Goal: Task Accomplishment & Management: Use online tool/utility

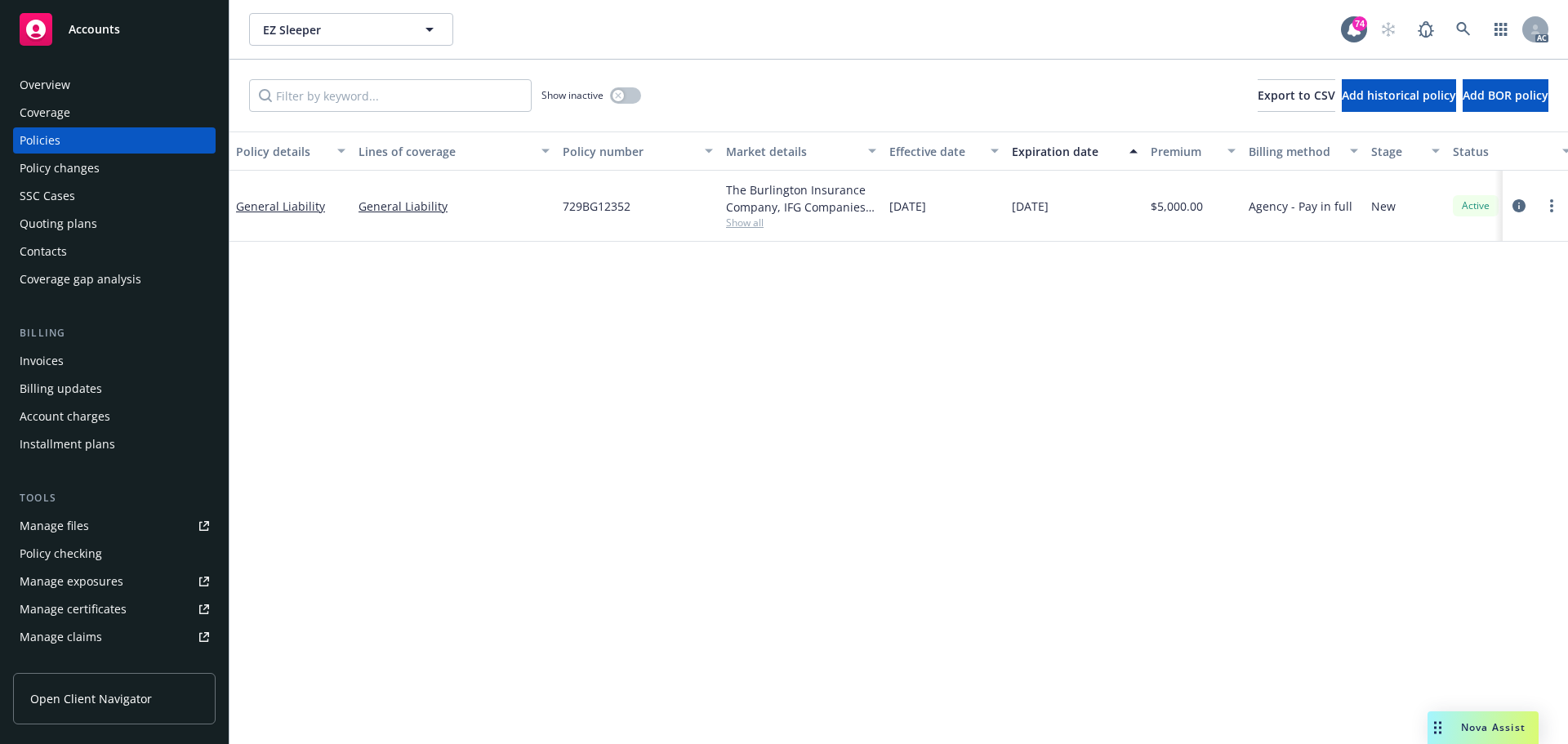
click at [938, 340] on div "Policy details Lines of coverage Policy number Market details Effective date Ex…" at bounding box center [899, 437] width 1339 height 612
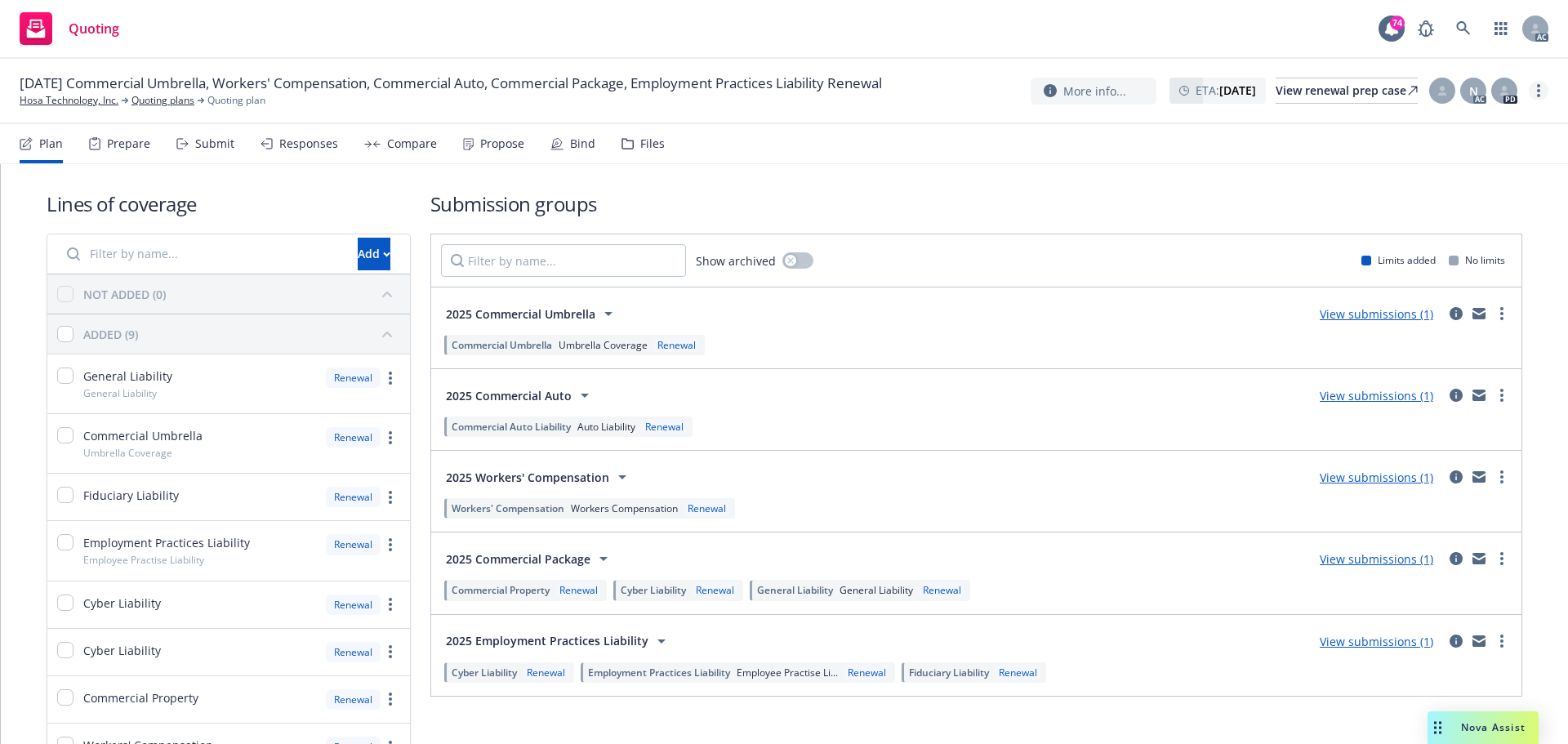
click at [1540, 95] on circle "more" at bounding box center [1539, 95] width 4 height 4
click at [1446, 127] on link "Copy logging email" at bounding box center [1457, 123] width 182 height 32
click at [192, 146] on div "Submit" at bounding box center [206, 144] width 58 height 39
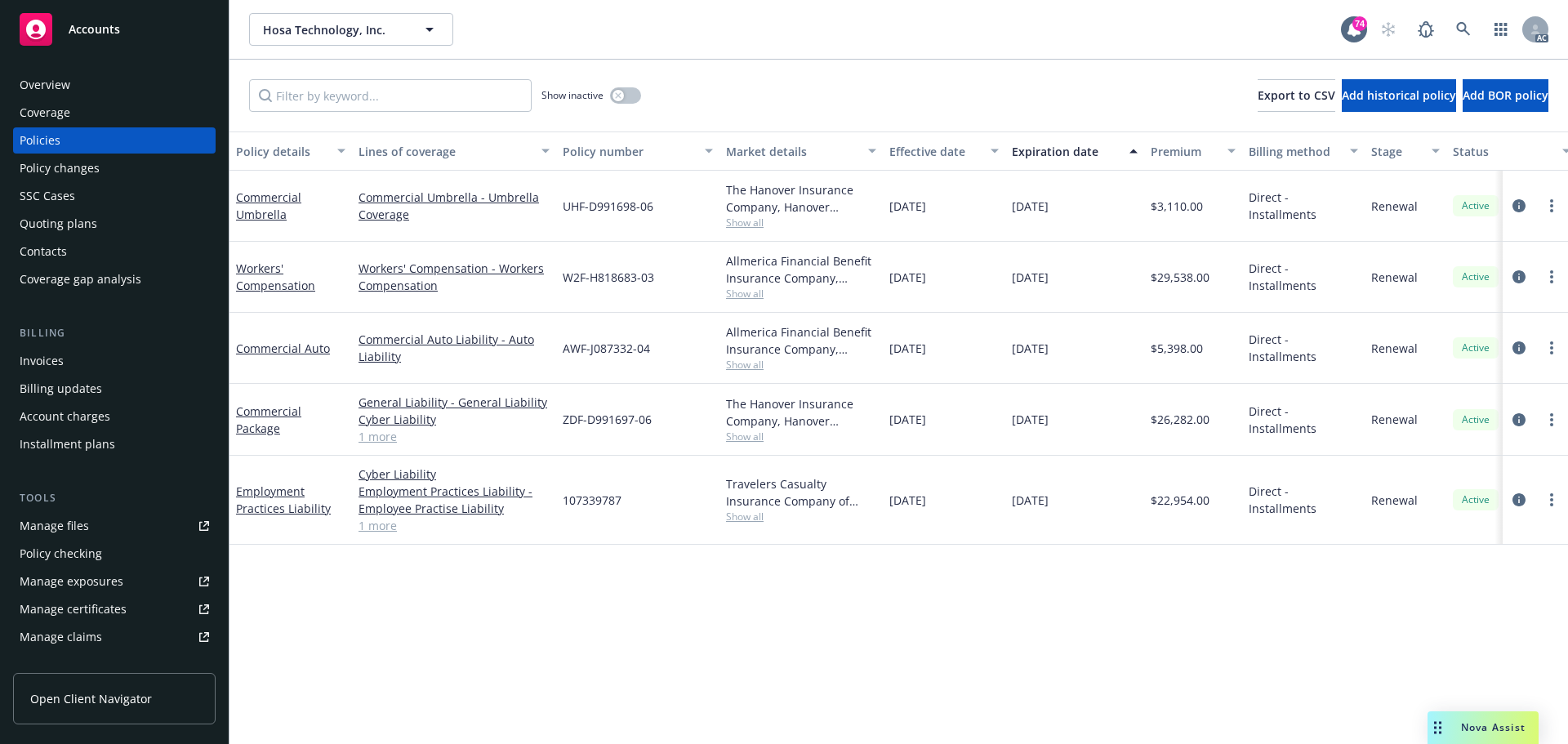
click at [750, 371] on span "Show all" at bounding box center [801, 364] width 150 height 14
click at [751, 296] on span "Show all" at bounding box center [801, 294] width 150 height 14
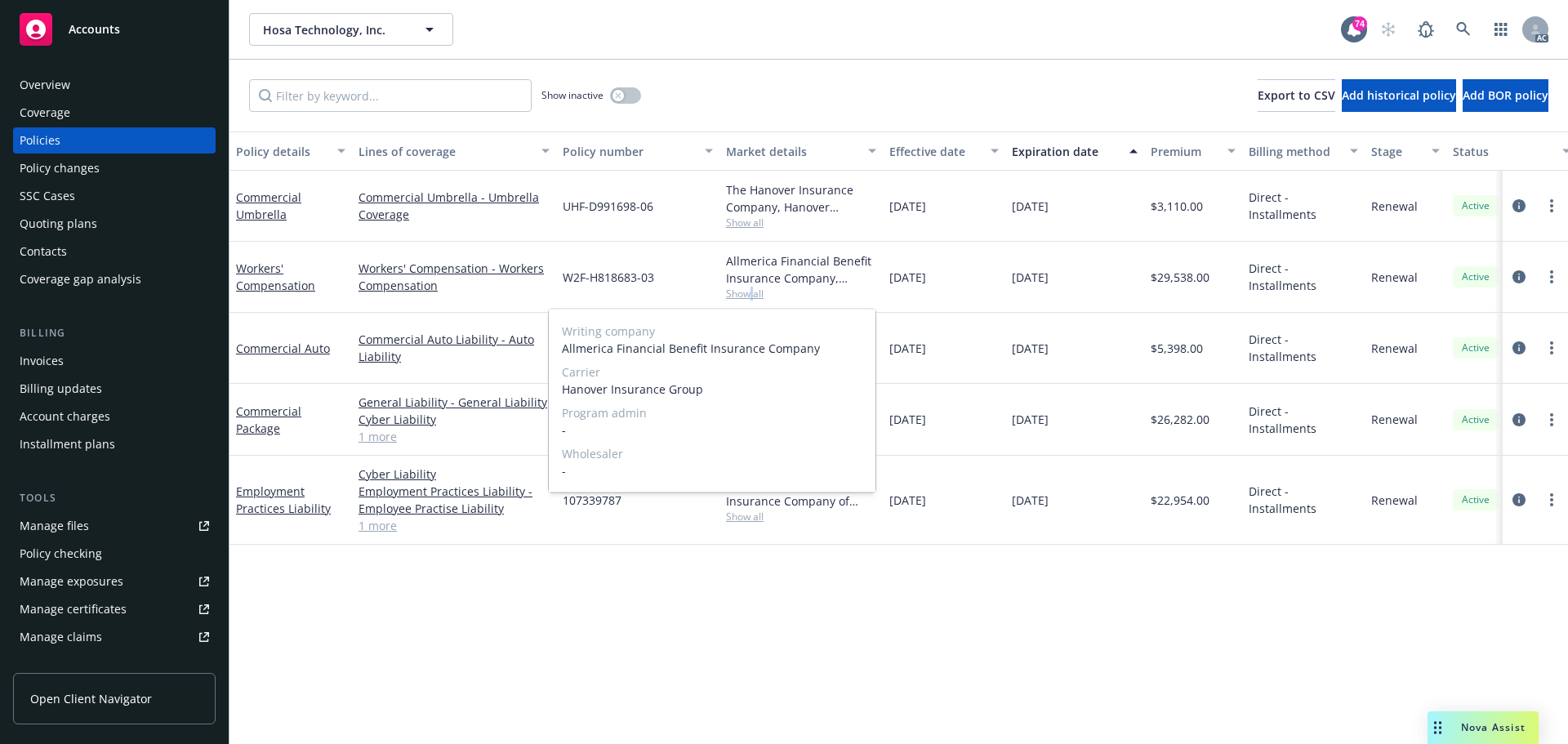
click at [751, 296] on span "Show all" at bounding box center [801, 294] width 150 height 14
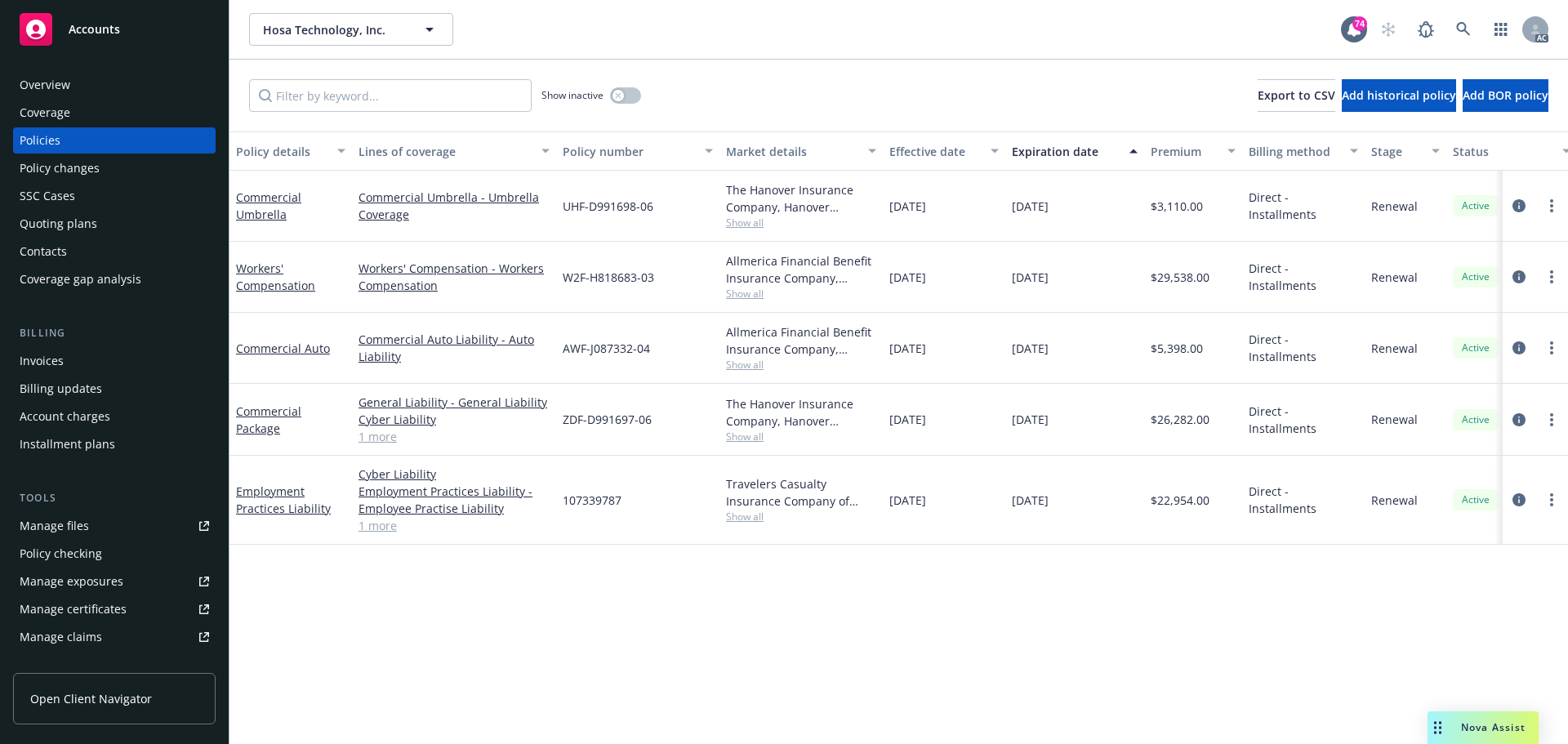
click at [739, 439] on span "Show all" at bounding box center [801, 436] width 150 height 14
click at [388, 651] on div "Policy details Lines of coverage Policy number Market details Effective date Ex…" at bounding box center [899, 437] width 1339 height 612
click at [384, 435] on link "1 more" at bounding box center [454, 436] width 191 height 18
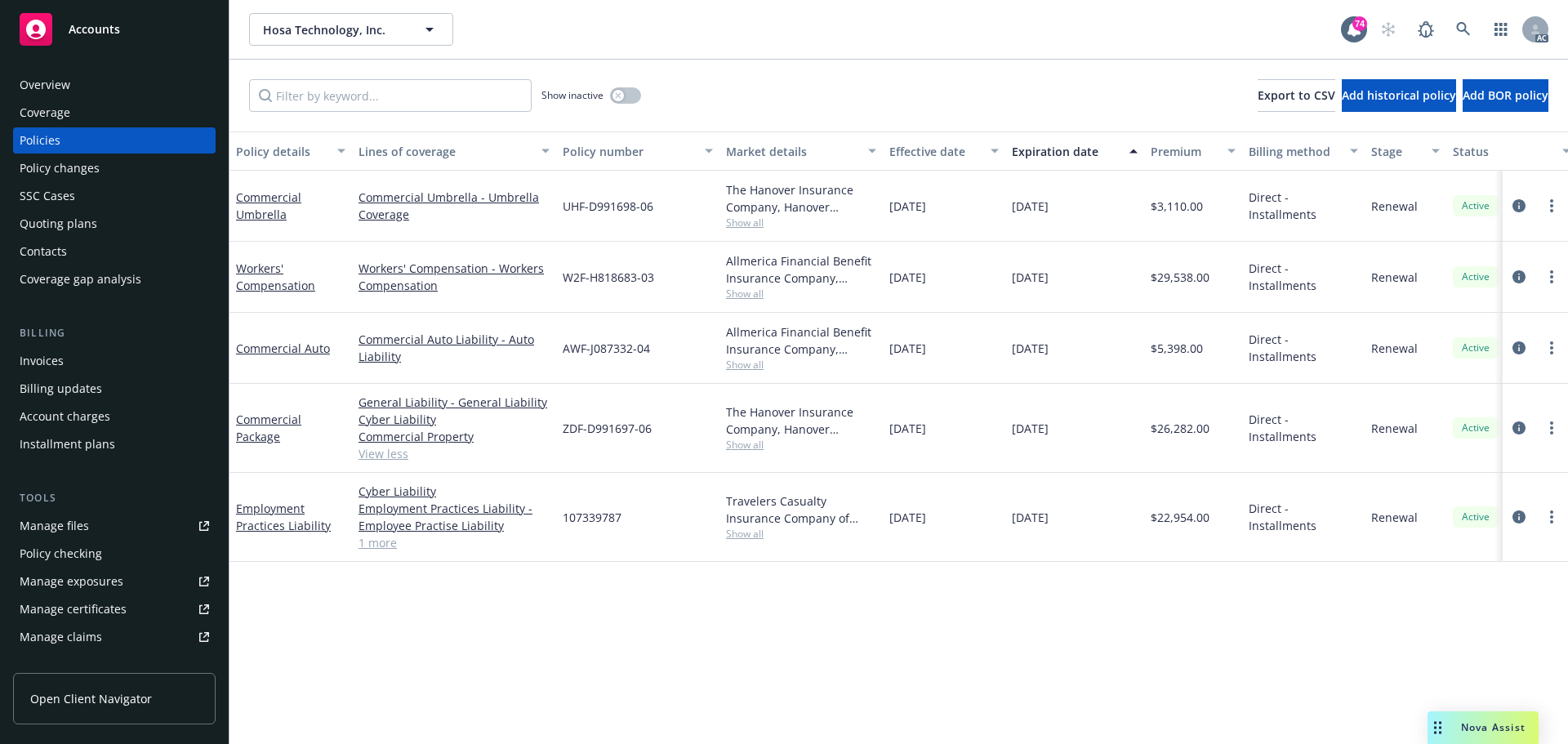
click at [648, 599] on div "Policy details Lines of coverage Policy number Market details Effective date Ex…" at bounding box center [899, 437] width 1339 height 612
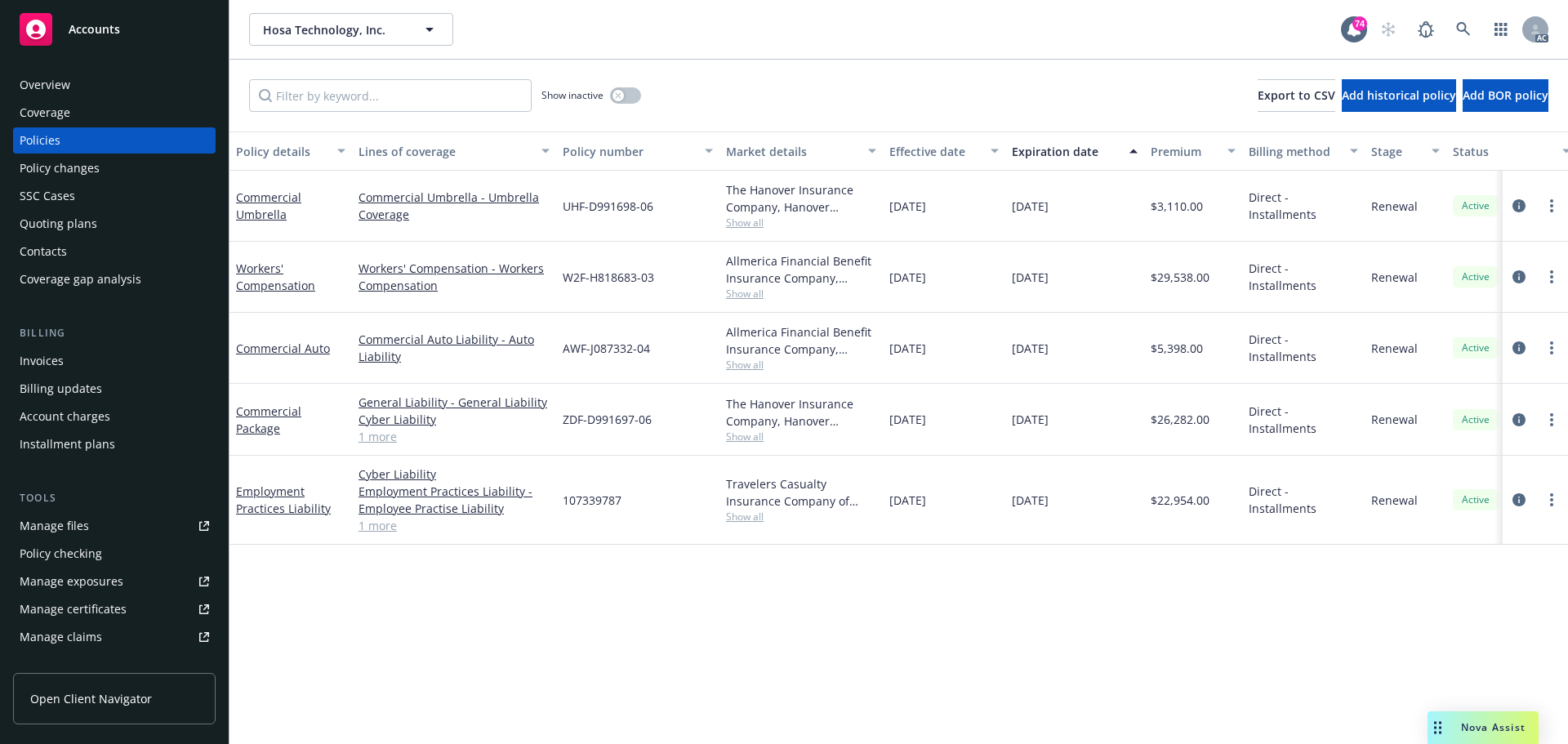
drag, startPoint x: 1011, startPoint y: 217, endPoint x: 1071, endPoint y: 216, distance: 60.0
click at [1071, 216] on div "11/01/2025" at bounding box center [1075, 206] width 139 height 71
copy span "11/01/2025"
drag, startPoint x: 296, startPoint y: 220, endPoint x: 234, endPoint y: 205, distance: 63.8
click at [234, 205] on div "Commercial Umbrella" at bounding box center [291, 206] width 122 height 71
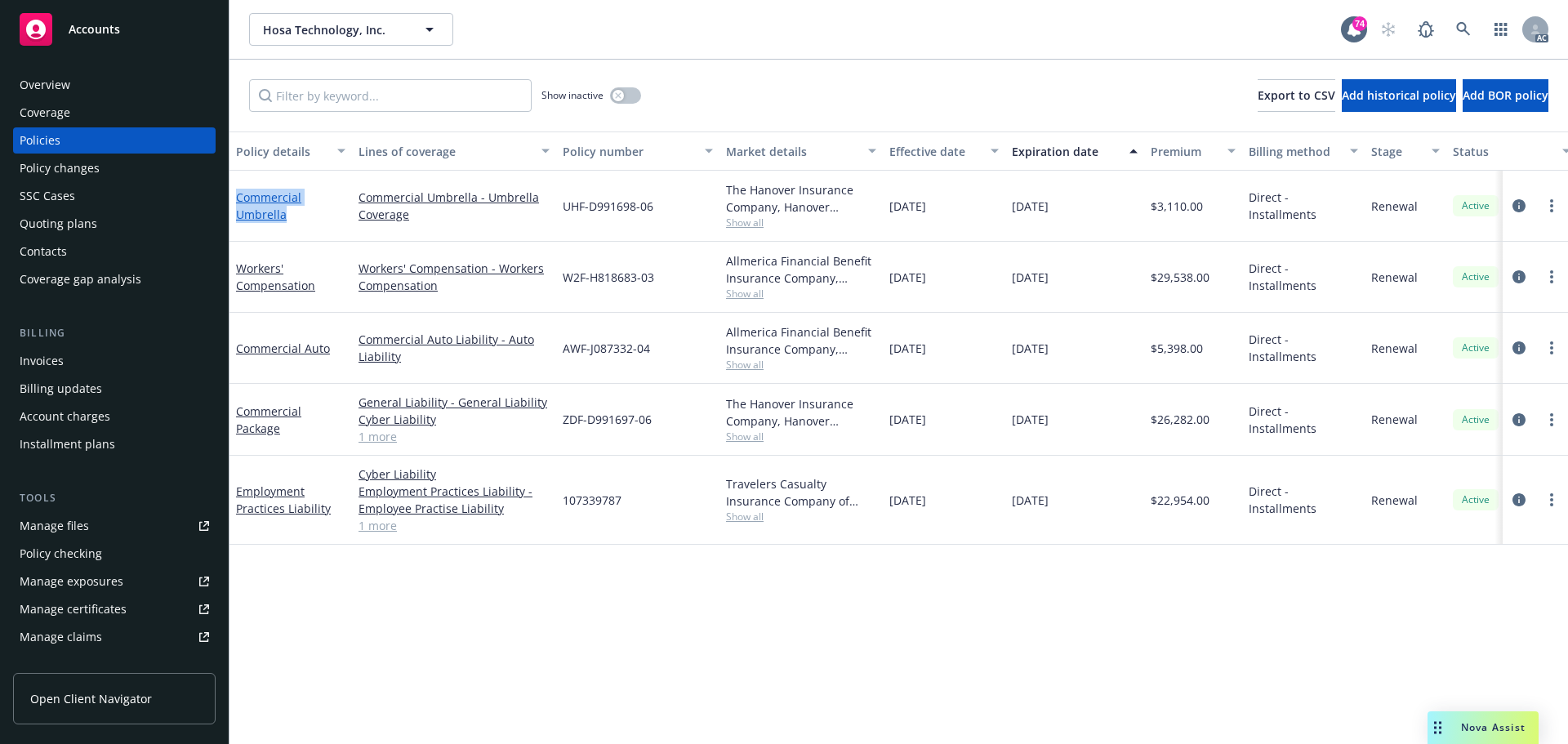
copy link "Commercial Umbrella"
drag, startPoint x: 322, startPoint y: 290, endPoint x: 234, endPoint y: 271, distance: 90.0
click at [234, 271] on div "Workers' Compensation" at bounding box center [291, 277] width 122 height 71
copy link "Workers' Compensation"
drag, startPoint x: 232, startPoint y: 352, endPoint x: 330, endPoint y: 359, distance: 98.2
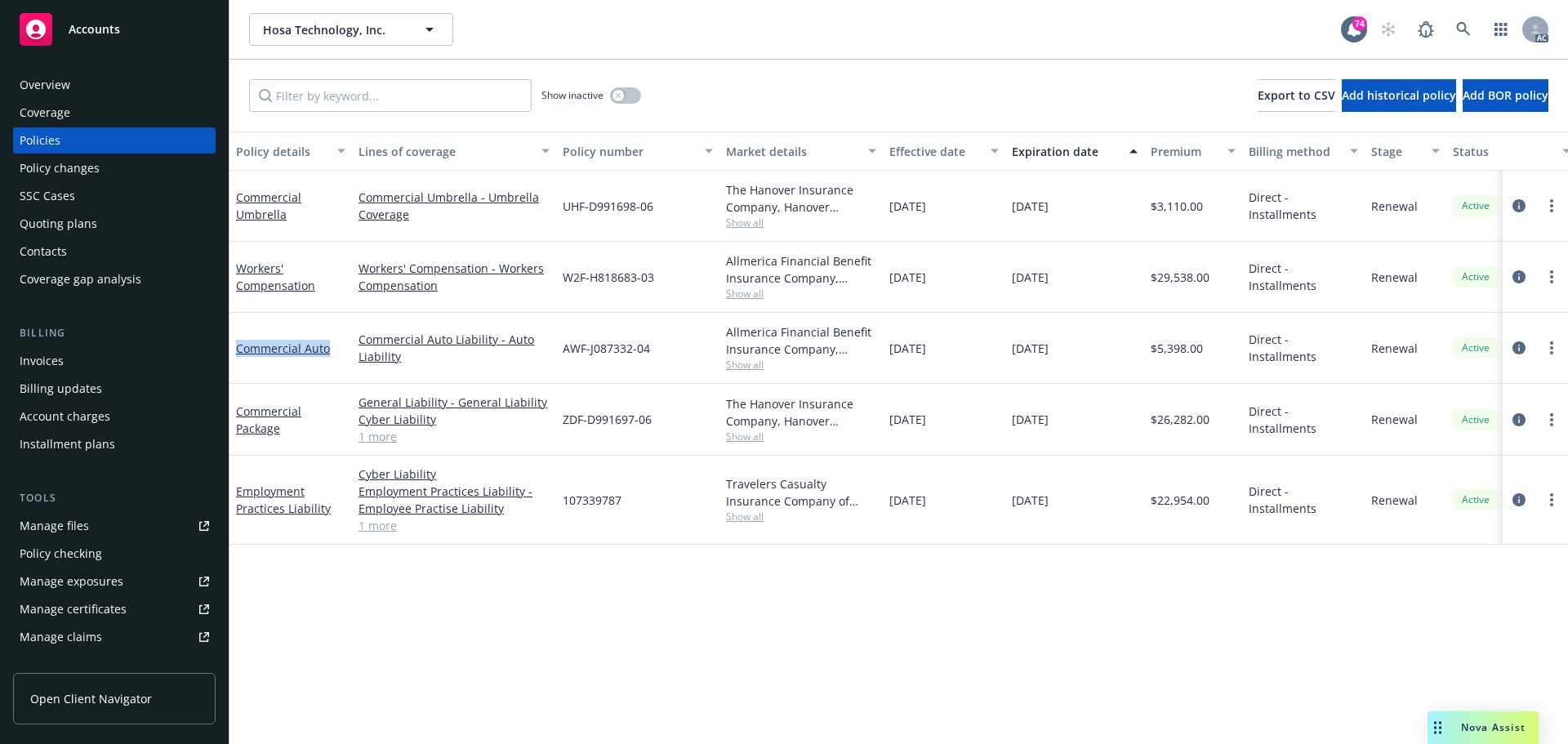
click at [330, 359] on div "Commercial Auto" at bounding box center [291, 348] width 122 height 71
copy link "Commercial Auto"
drag, startPoint x: 287, startPoint y: 433, endPoint x: 233, endPoint y: 414, distance: 57.2
click at [233, 414] on div "Commercial Package" at bounding box center [291, 421] width 122 height 72
copy link "Commercial Package"
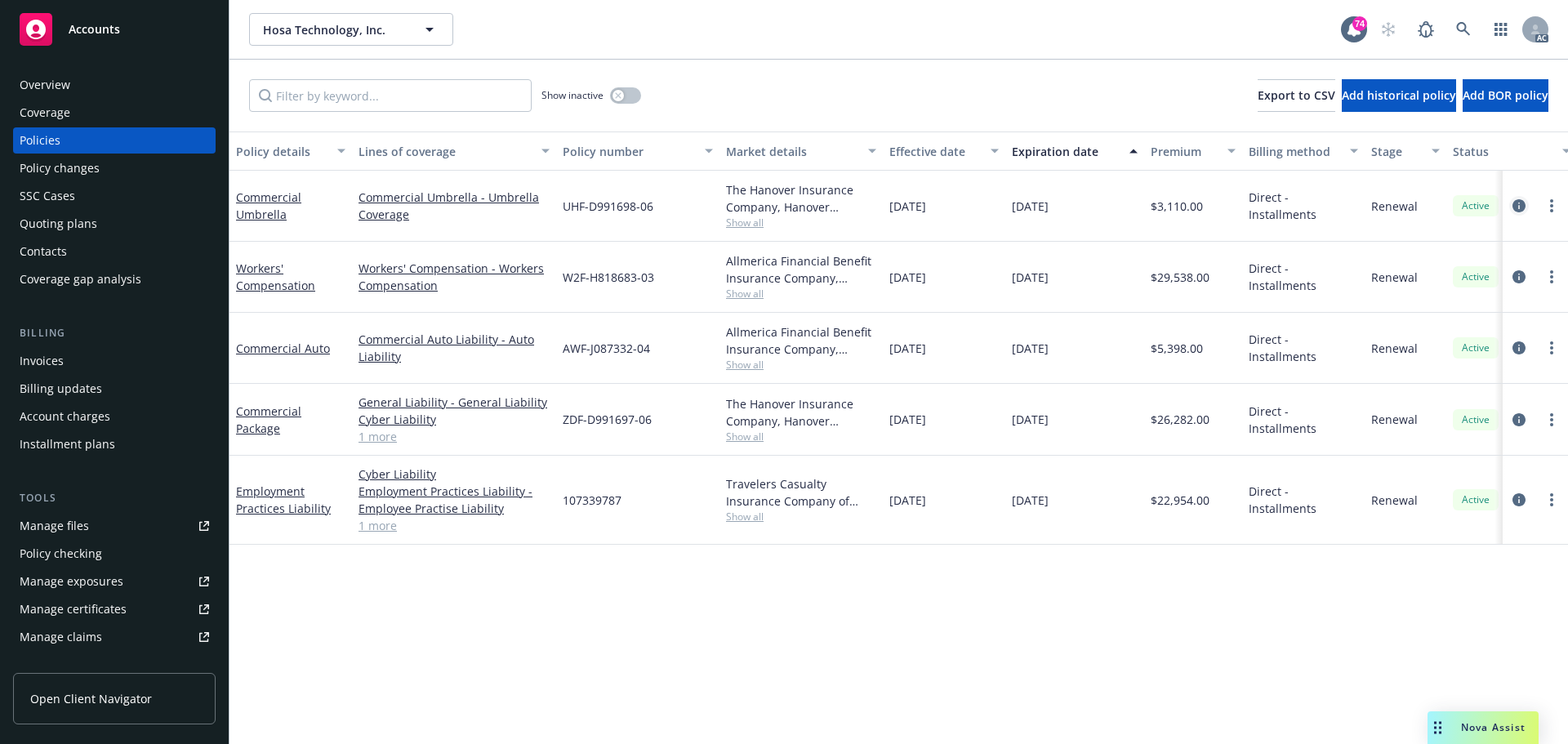
click at [1521, 210] on icon "circleInformation" at bounding box center [1519, 206] width 13 height 13
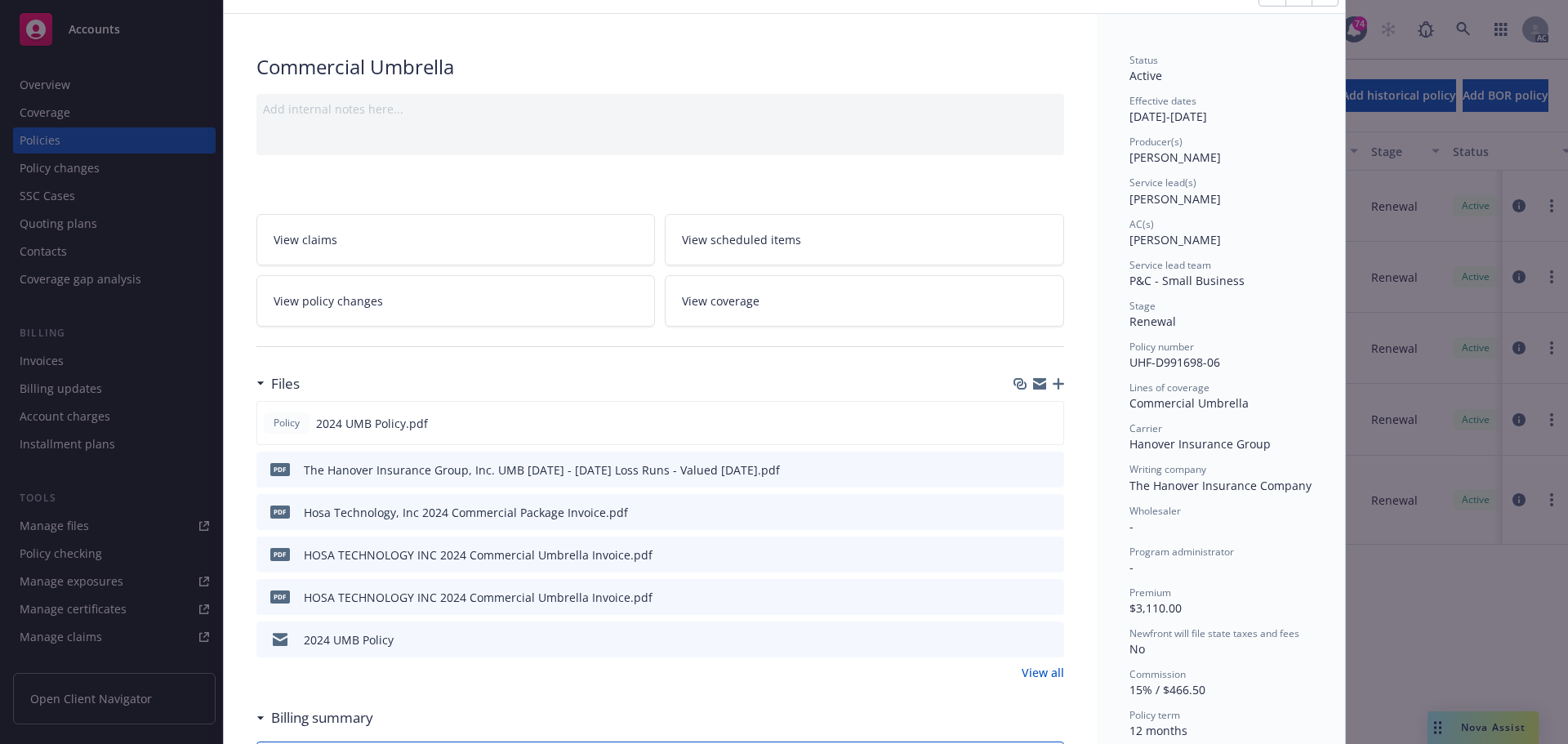
scroll to position [82, 0]
click at [1041, 420] on icon "preview file" at bounding box center [1048, 422] width 15 height 11
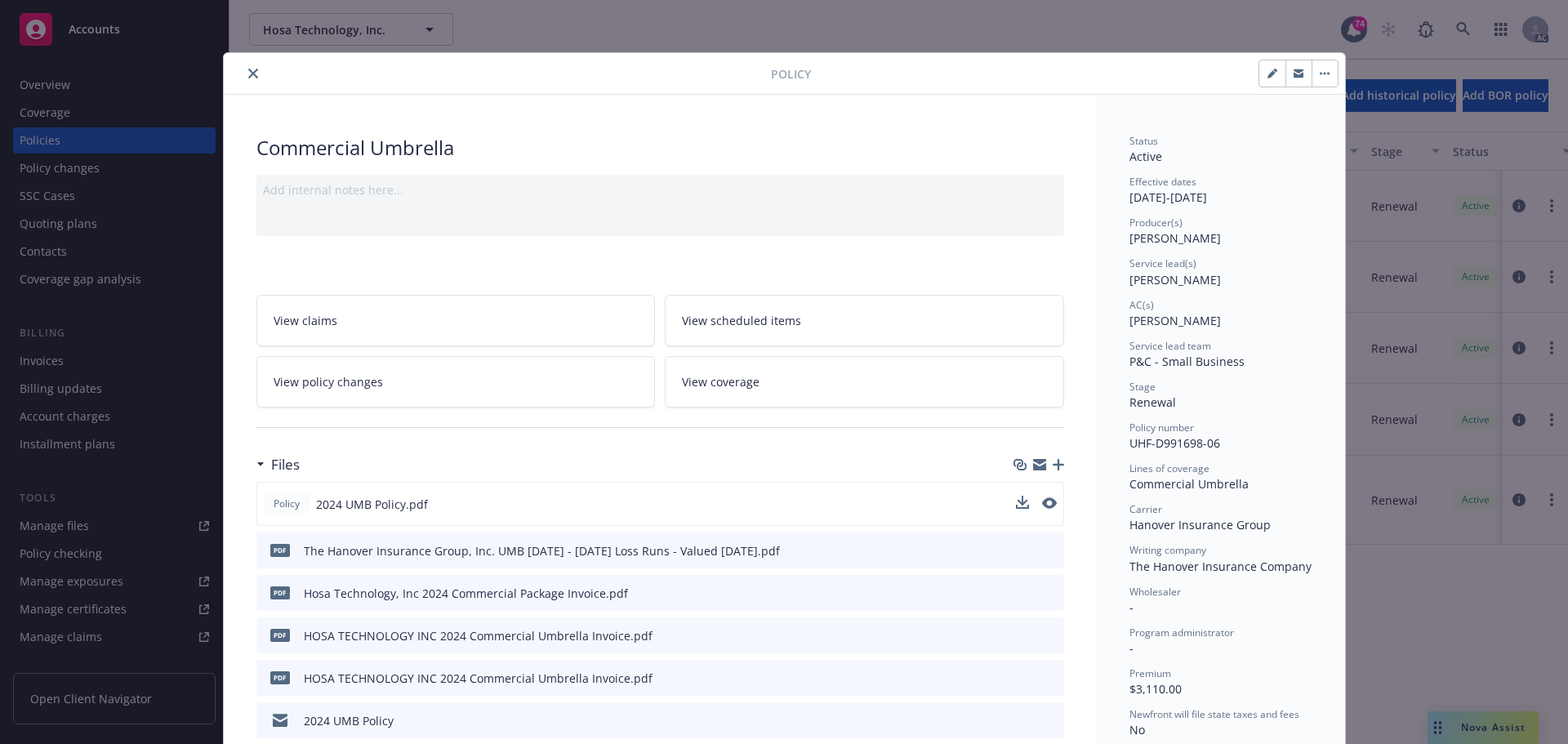
click at [248, 76] on icon "close" at bounding box center [253, 73] width 10 height 10
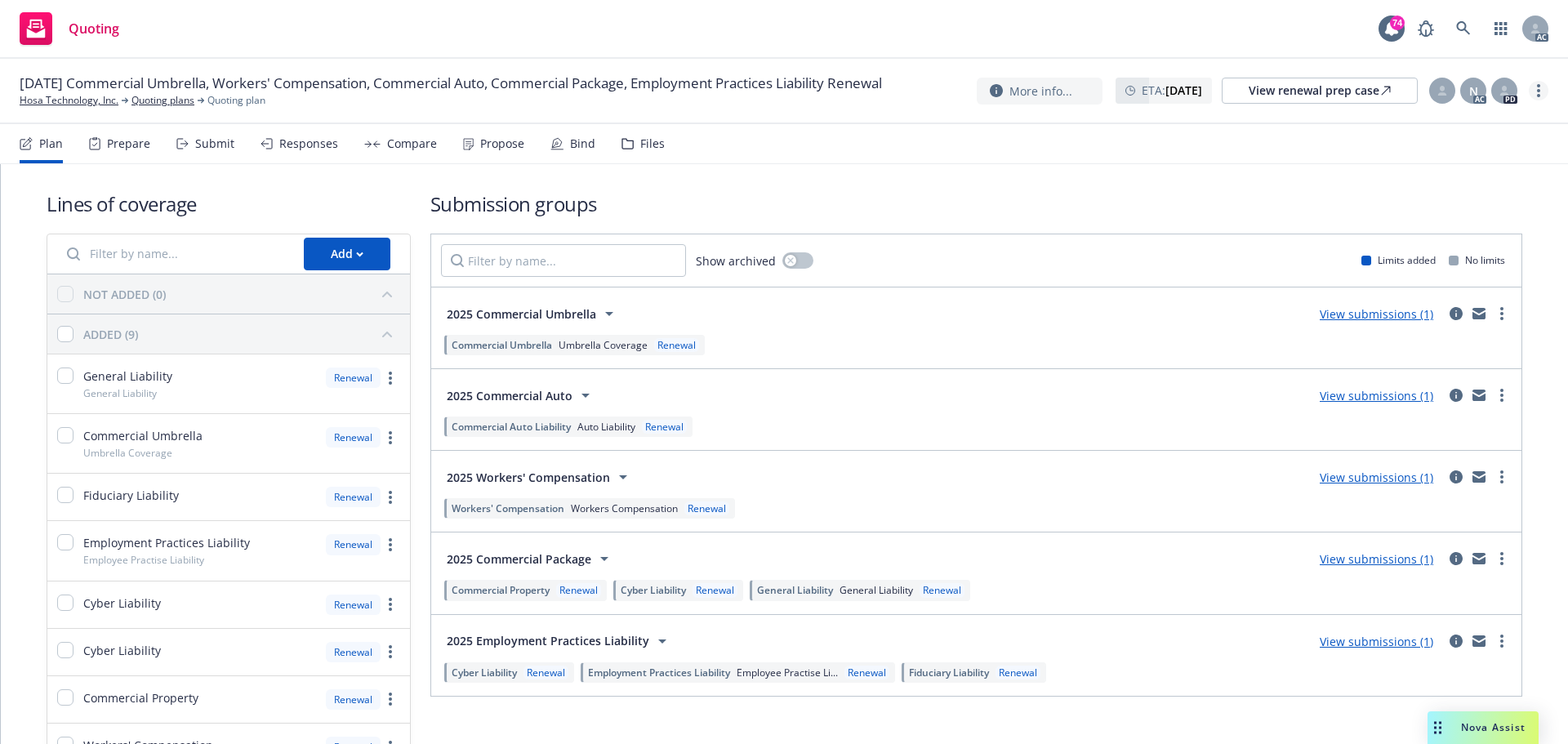
click at [1545, 97] on link "more" at bounding box center [1538, 90] width 19 height 19
click at [1457, 130] on link "Copy logging email" at bounding box center [1457, 123] width 182 height 32
